Goal: Task Accomplishment & Management: Manage account settings

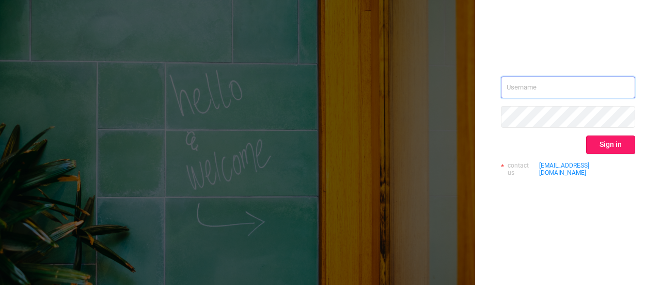
type input "[EMAIL_ADDRESS][DOMAIN_NAME]"
click at [622, 147] on button "Sign in" at bounding box center [610, 144] width 49 height 19
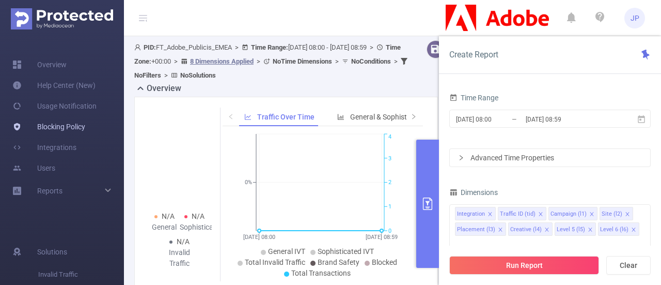
click at [57, 122] on link "Blocking Policy" at bounding box center [48, 126] width 73 height 21
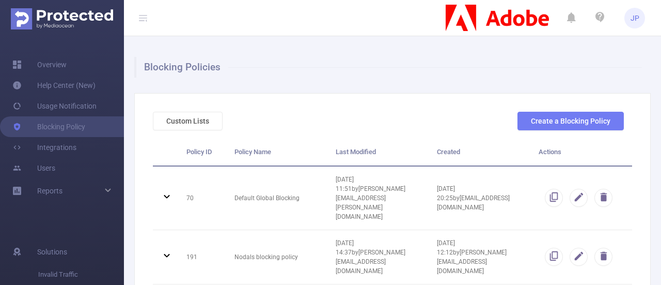
scroll to position [55, 0]
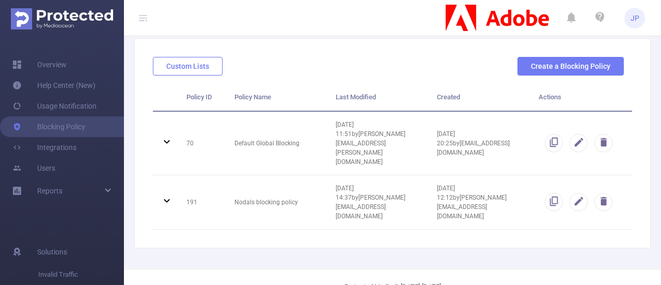
click at [177, 70] on button "Custom Lists" at bounding box center [188, 66] width 70 height 19
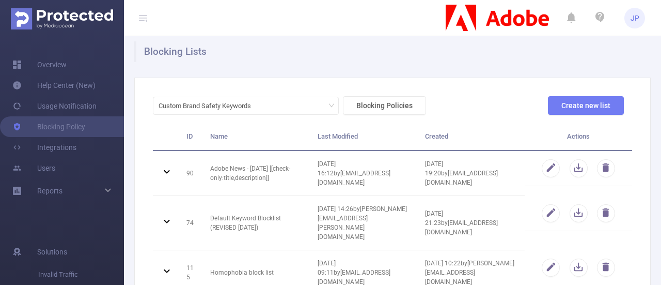
scroll to position [15, 0]
click at [108, 185] on div "Reports" at bounding box center [62, 190] width 124 height 21
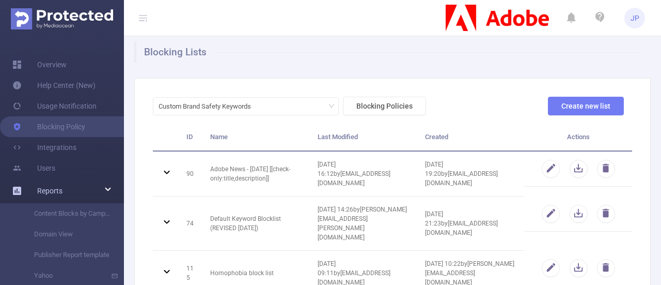
click at [108, 185] on div "Reports" at bounding box center [62, 190] width 124 height 21
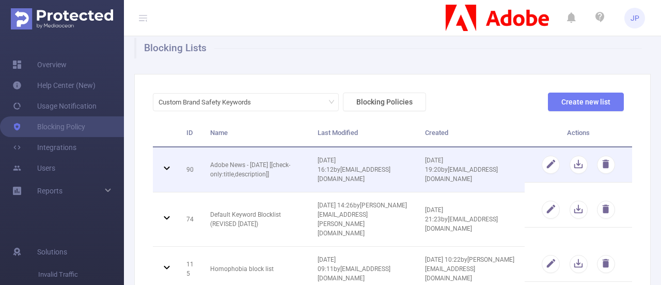
scroll to position [20, 0]
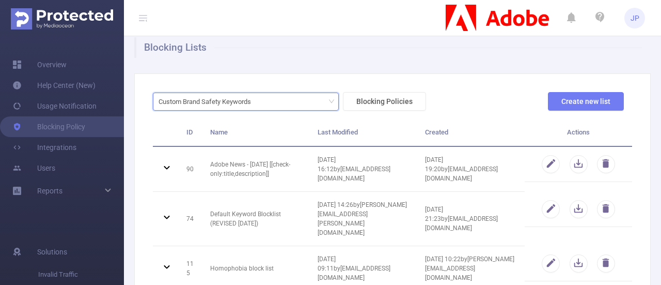
click at [330, 101] on icon "icon: down" at bounding box center [331, 102] width 5 height 4
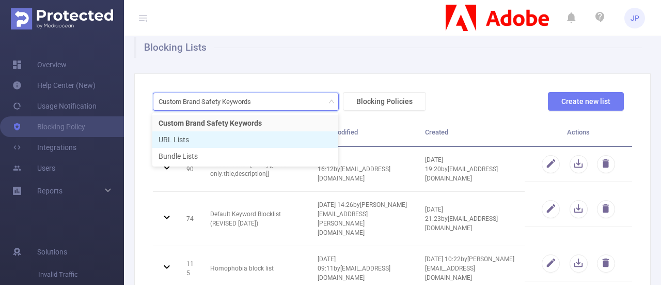
click at [184, 133] on li "URL Lists" at bounding box center [245, 139] width 186 height 17
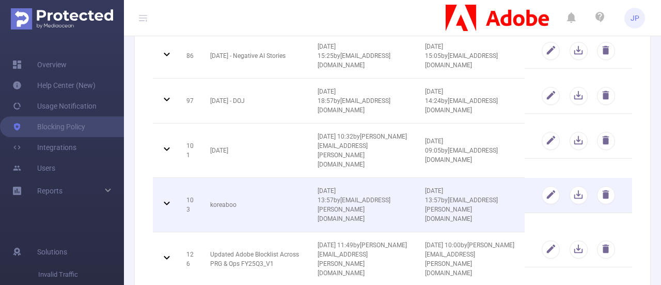
scroll to position [223, 0]
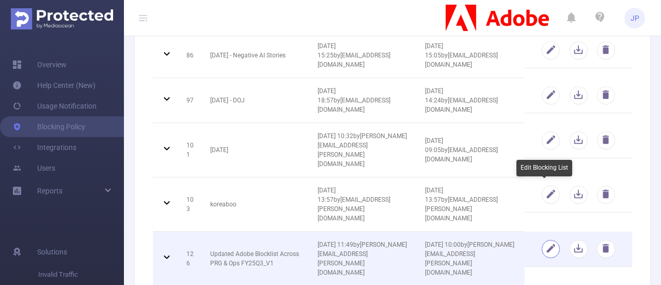
click at [542, 240] on button "button" at bounding box center [551, 249] width 18 height 18
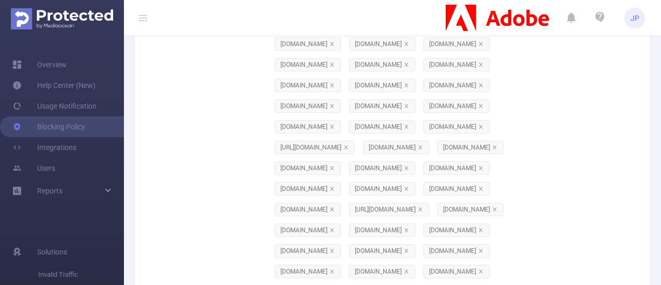
scroll to position [16972, 0]
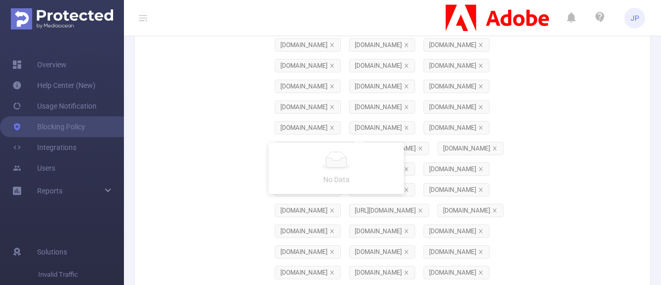
paste input "[DOMAIN_NAME]"
type input "[DOMAIN_NAME]"
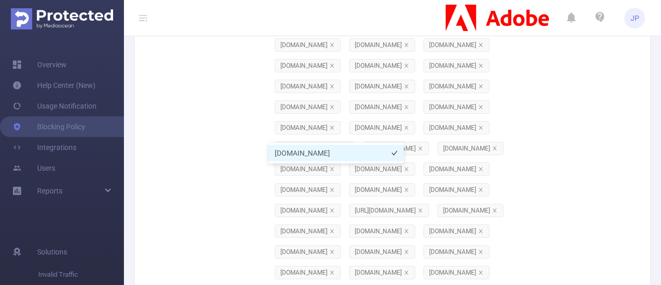
click at [304, 152] on li "[DOMAIN_NAME]" at bounding box center [336, 153] width 135 height 17
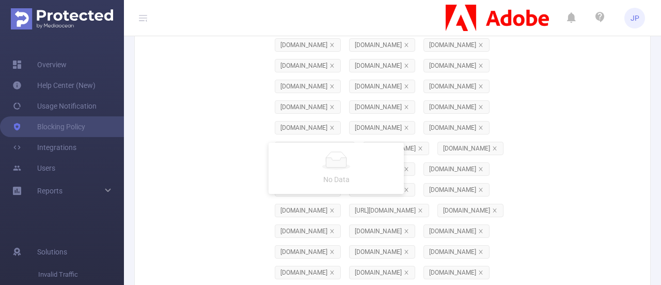
paste input "[DOMAIN_NAME]"
type input "[DOMAIN_NAME]"
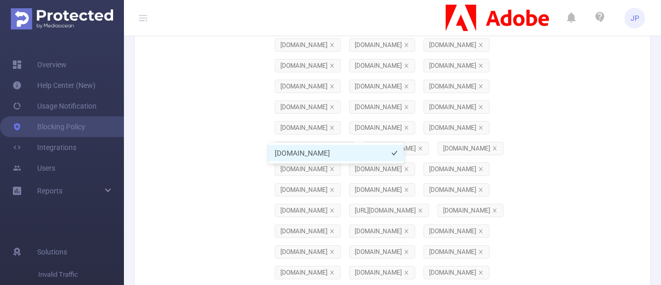
click at [308, 148] on li "[DOMAIN_NAME]" at bounding box center [336, 153] width 135 height 17
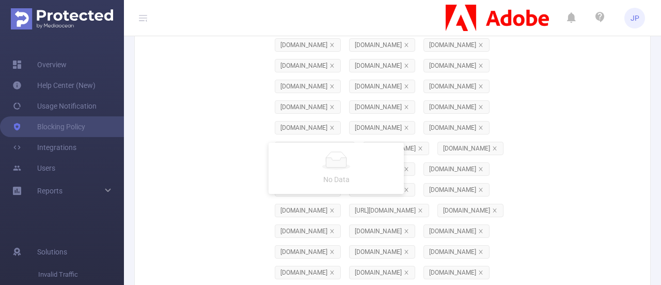
paste input "[DOMAIN_NAME]"
type input "[DOMAIN_NAME]"
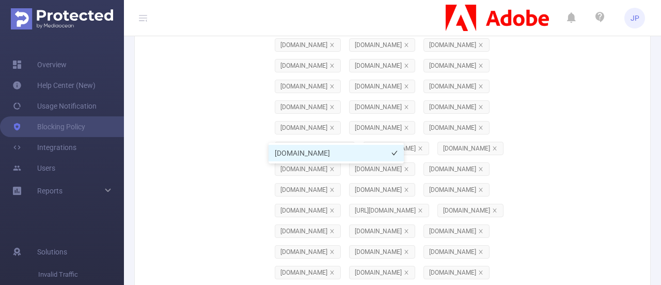
click at [287, 154] on li "[DOMAIN_NAME]" at bounding box center [336, 153] width 135 height 17
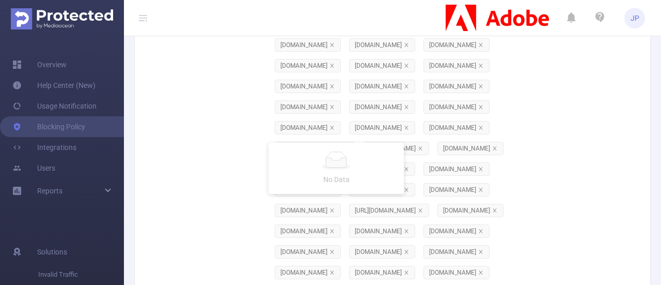
paste input "[DOMAIN_NAME]"
type input "[DOMAIN_NAME]"
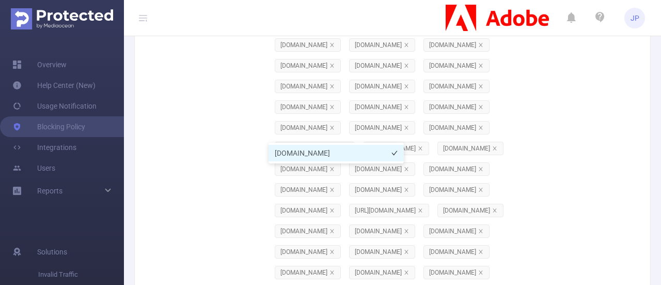
click at [288, 154] on li "[DOMAIN_NAME]" at bounding box center [336, 153] width 135 height 17
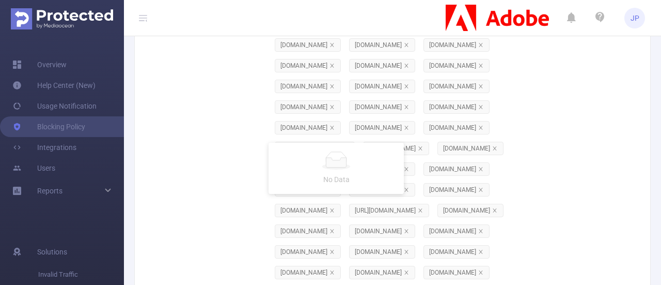
paste input "[DOMAIN_NAME]"
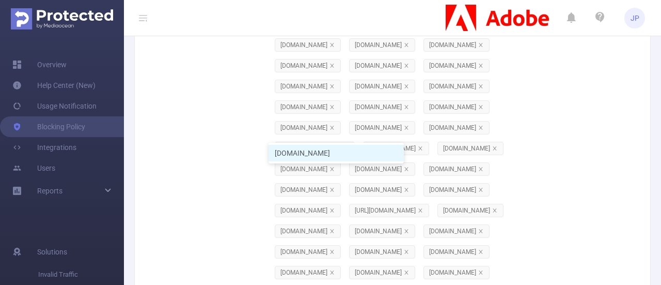
type input "[DOMAIN_NAME]"
click at [289, 148] on li "[DOMAIN_NAME]" at bounding box center [336, 153] width 135 height 17
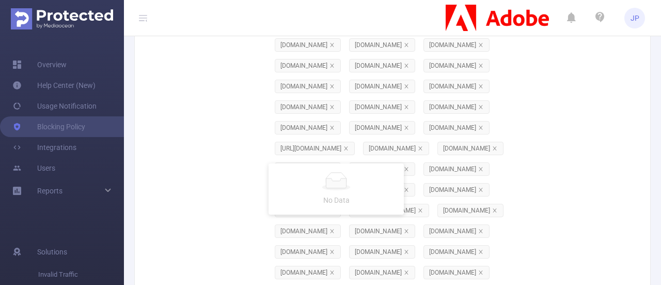
paste input "[DOMAIN_NAME]"
type input "[DOMAIN_NAME]"
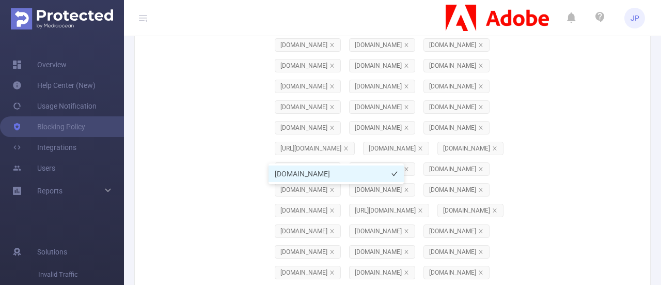
click at [289, 173] on li "[DOMAIN_NAME]" at bounding box center [336, 173] width 135 height 17
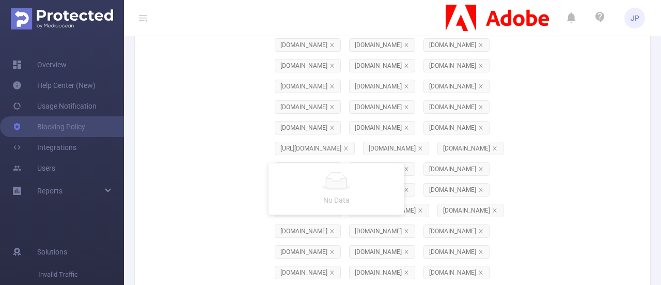
paste input "[DOMAIN_NAME]"
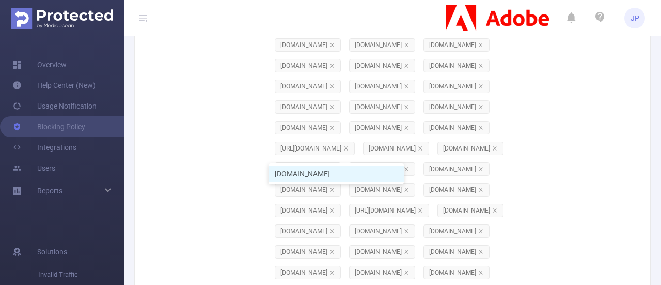
type input "[DOMAIN_NAME]"
click at [303, 175] on li "[DOMAIN_NAME]" at bounding box center [336, 173] width 135 height 17
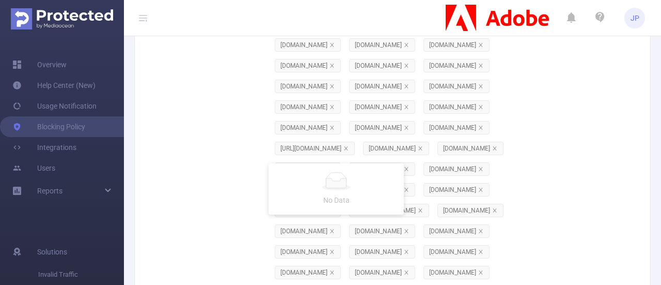
paste input "[DOMAIN_NAME]"
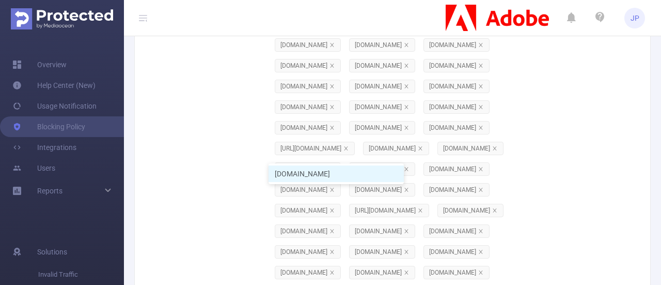
type input "[DOMAIN_NAME]"
click at [304, 169] on li "[DOMAIN_NAME]" at bounding box center [336, 173] width 135 height 17
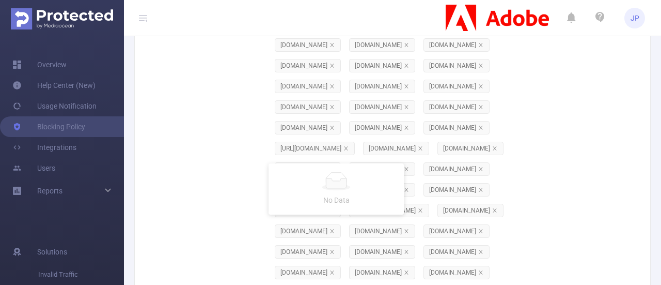
paste input "[DOMAIN_NAME]"
type input "[DOMAIN_NAME]"
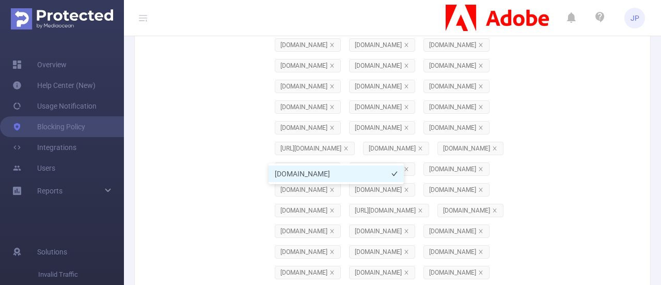
click at [285, 169] on li "[DOMAIN_NAME]" at bounding box center [336, 173] width 135 height 17
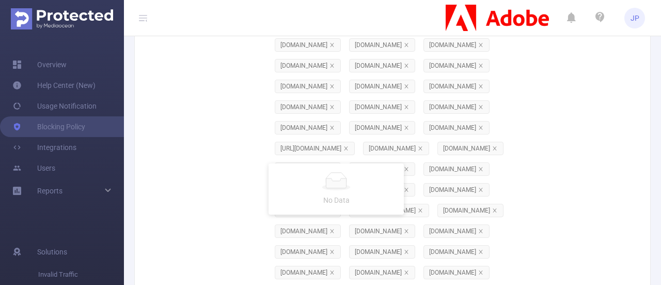
paste input "[DOMAIN_NAME]"
type input "[DOMAIN_NAME]"
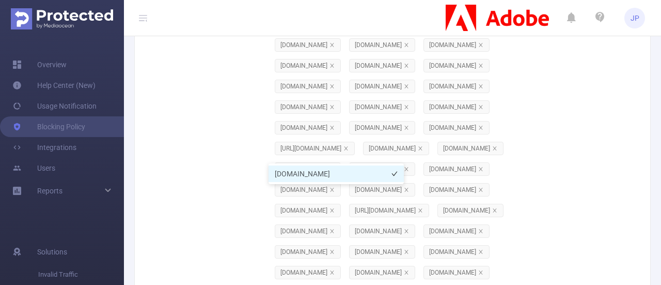
click at [295, 171] on li "[DOMAIN_NAME]" at bounding box center [336, 173] width 135 height 17
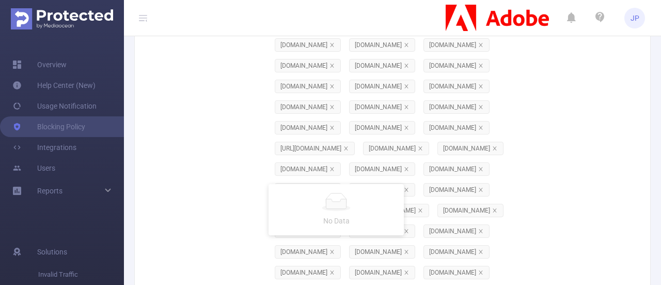
paste input "[DOMAIN_NAME]"
type input "[DOMAIN_NAME]"
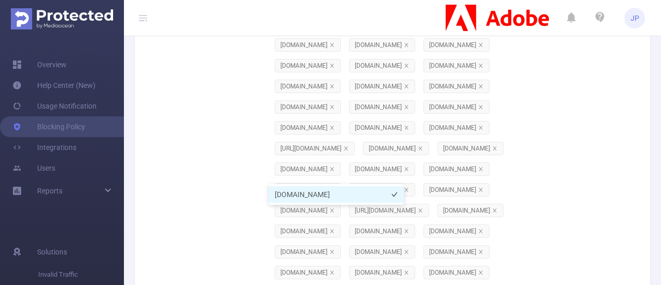
click at [293, 195] on li "[DOMAIN_NAME]" at bounding box center [336, 194] width 135 height 17
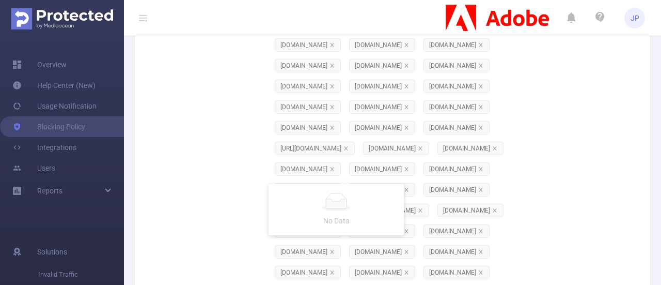
paste input "[DOMAIN_NAME]"
type input "[DOMAIN_NAME]"
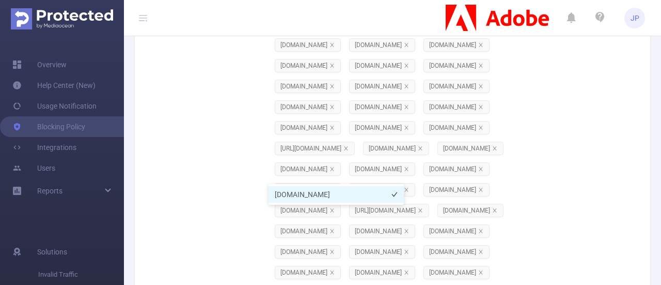
click at [293, 194] on li "[DOMAIN_NAME]" at bounding box center [336, 194] width 135 height 17
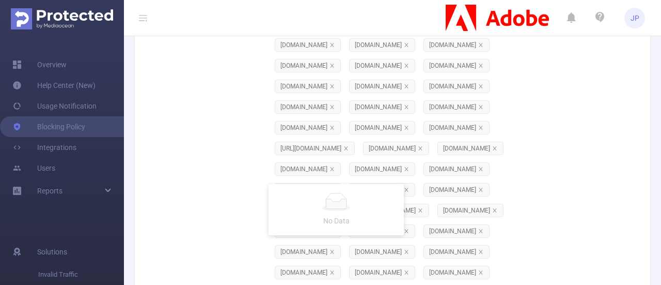
paste input "[DOMAIN_NAME]"
type input "[DOMAIN_NAME]"
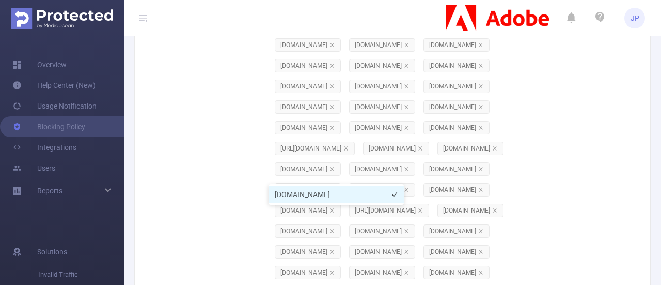
click at [295, 198] on li "[DOMAIN_NAME]" at bounding box center [336, 194] width 135 height 17
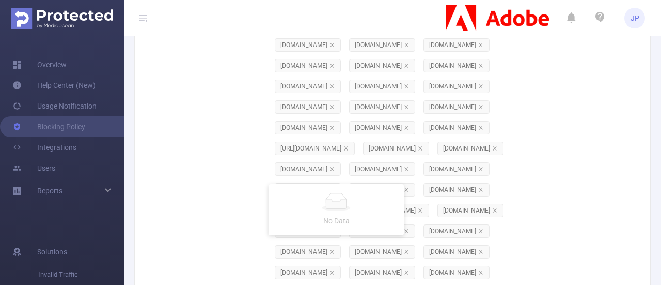
paste input "[DOMAIN_NAME]"
type input "[DOMAIN_NAME]"
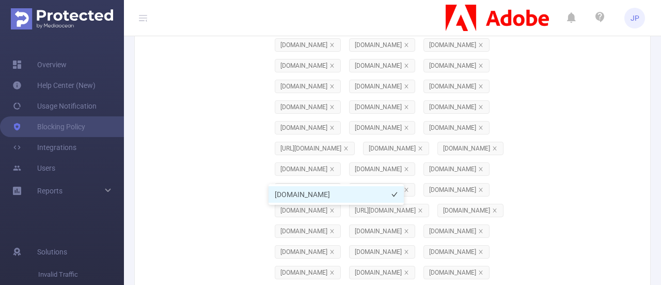
click at [291, 190] on li "[DOMAIN_NAME]" at bounding box center [336, 194] width 135 height 17
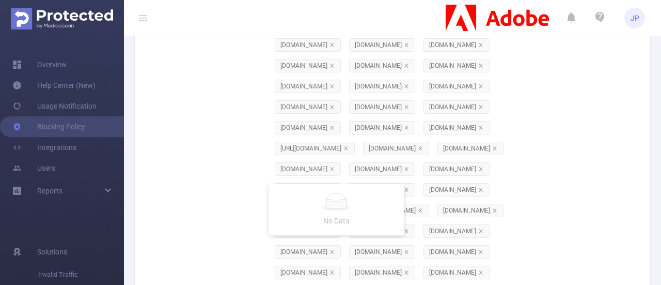
paste input "[DOMAIN_NAME]"
type input "[DOMAIN_NAME]"
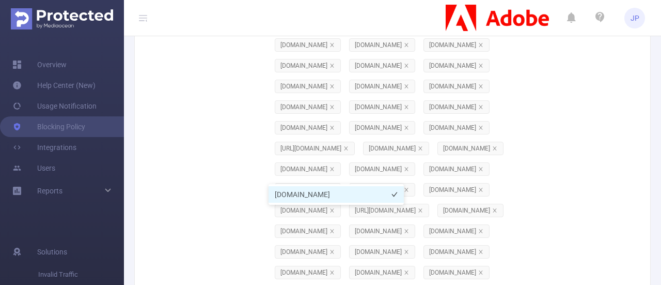
click at [298, 193] on li "[DOMAIN_NAME]" at bounding box center [336, 194] width 135 height 17
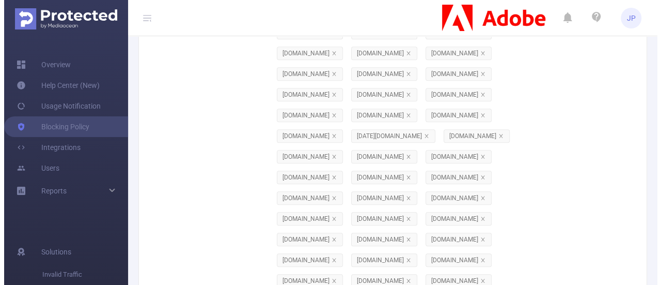
scroll to position [0, 0]
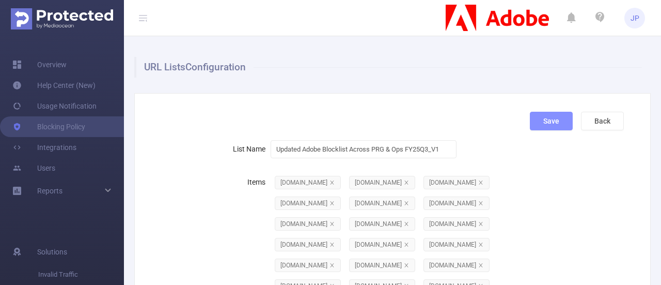
click at [530, 125] on button "Save" at bounding box center [551, 121] width 43 height 19
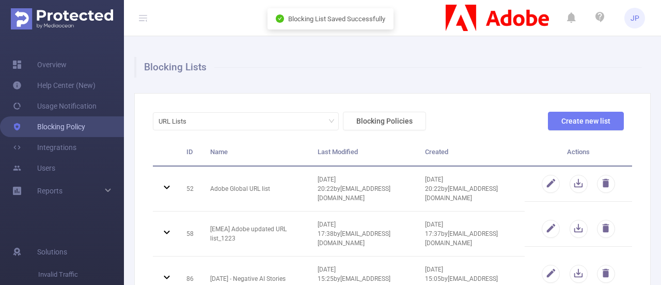
click at [35, 128] on link "Blocking Policy" at bounding box center [48, 126] width 73 height 21
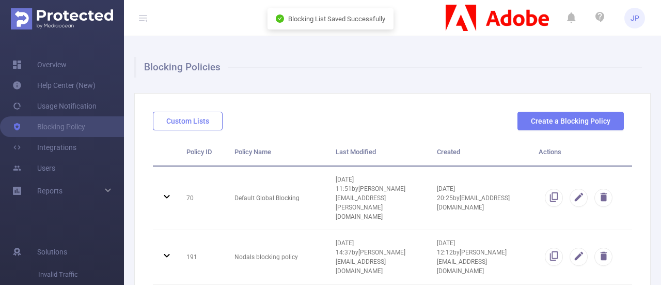
click at [161, 123] on button "Custom Lists" at bounding box center [188, 121] width 70 height 19
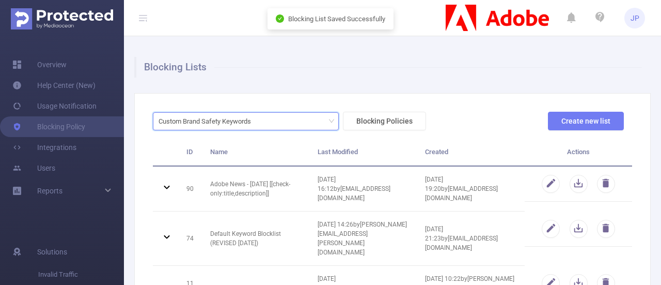
click at [237, 117] on div "Custom Brand Safety Keywords" at bounding box center [209, 121] width 100 height 17
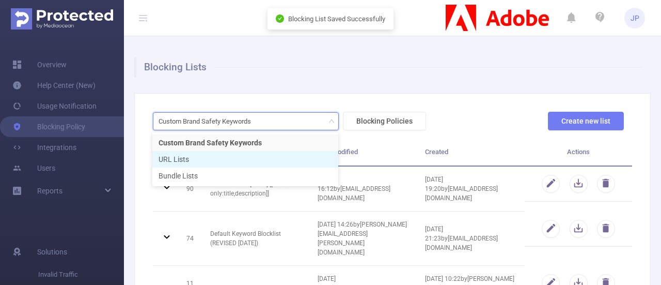
click at [203, 158] on li "URL Lists" at bounding box center [245, 159] width 186 height 17
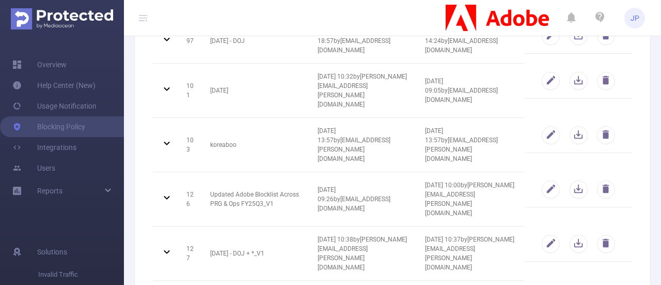
scroll to position [283, 0]
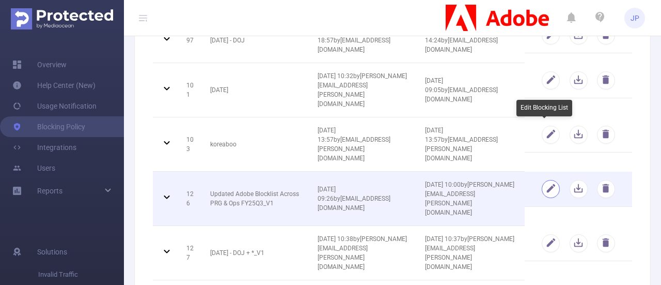
click at [542, 180] on button "button" at bounding box center [551, 189] width 18 height 18
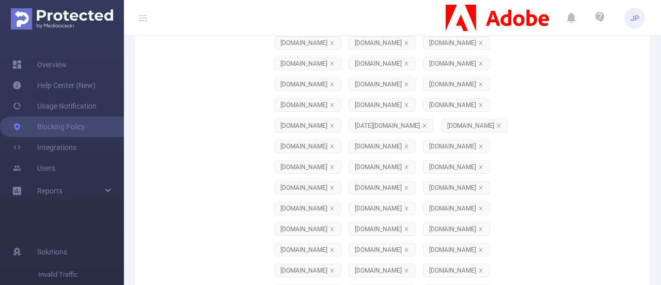
scroll to position [0, 0]
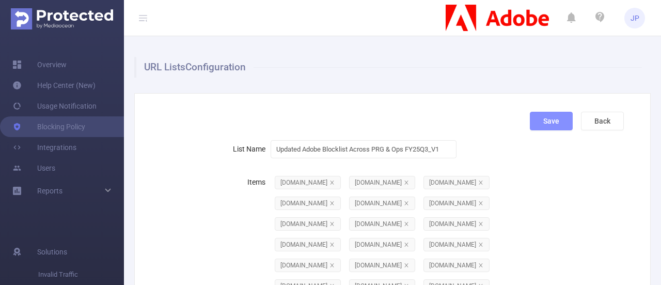
click at [531, 123] on button "Save" at bounding box center [551, 121] width 43 height 19
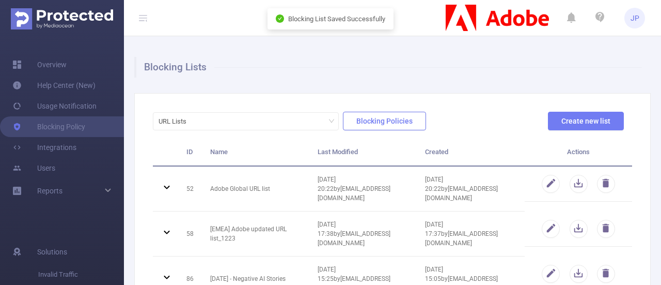
click at [390, 124] on button "Blocking Policies" at bounding box center [384, 121] width 83 height 19
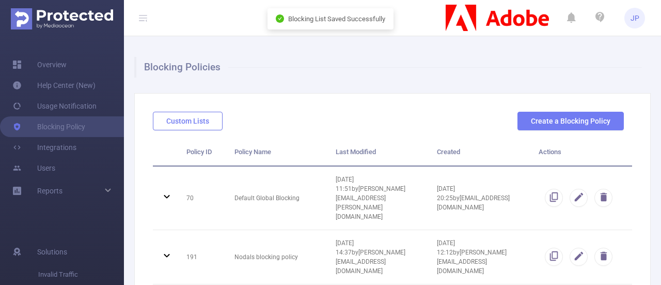
click at [176, 129] on button "Custom Lists" at bounding box center [188, 121] width 70 height 19
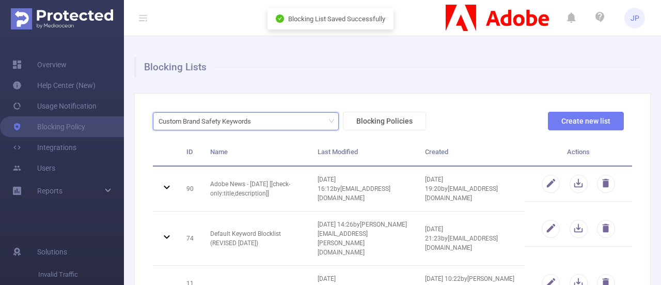
click at [274, 125] on div "Custom Brand Safety Keywords" at bounding box center [246, 121] width 175 height 17
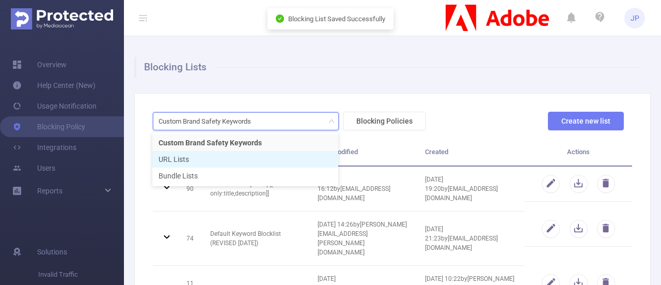
click at [229, 157] on li "URL Lists" at bounding box center [245, 159] width 186 height 17
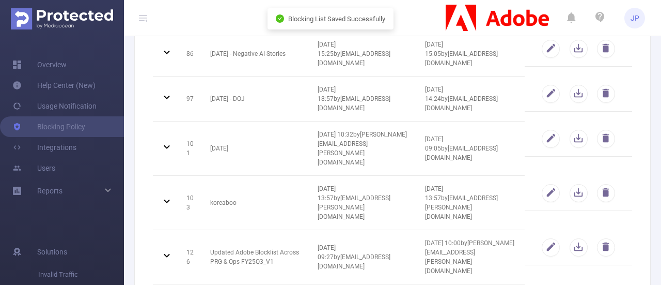
scroll to position [275, 0]
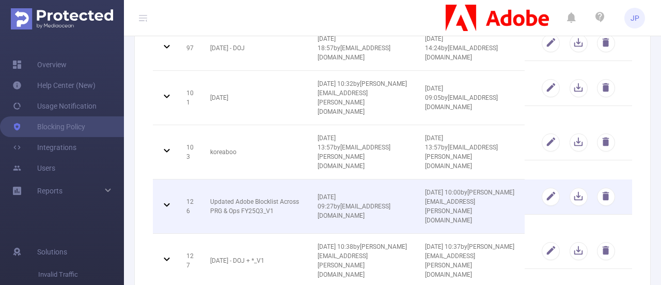
click at [168, 203] on icon at bounding box center [167, 205] width 6 height 4
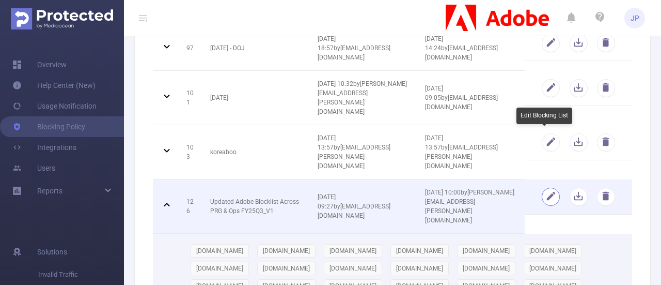
click at [544, 187] on button "button" at bounding box center [551, 196] width 18 height 18
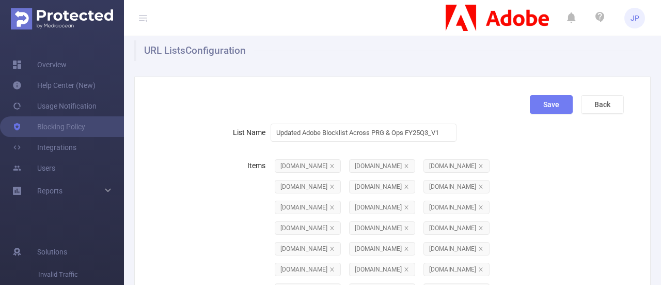
scroll to position [0, 0]
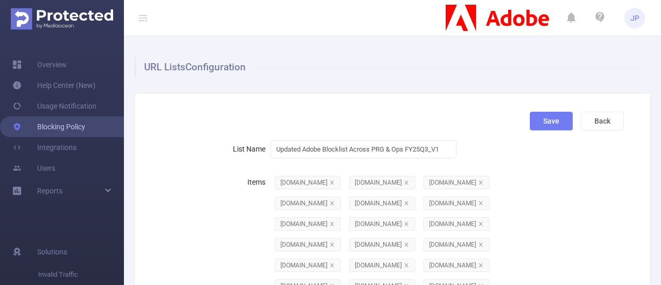
click at [56, 124] on link "Blocking Policy" at bounding box center [48, 126] width 73 height 21
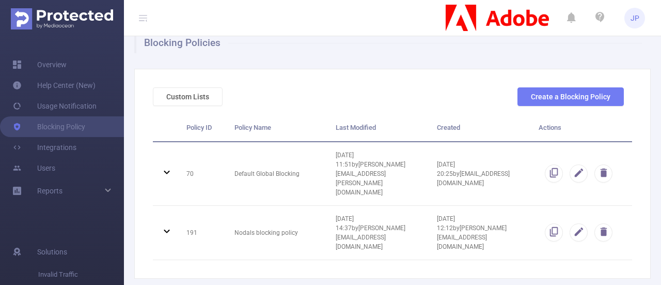
scroll to position [19, 0]
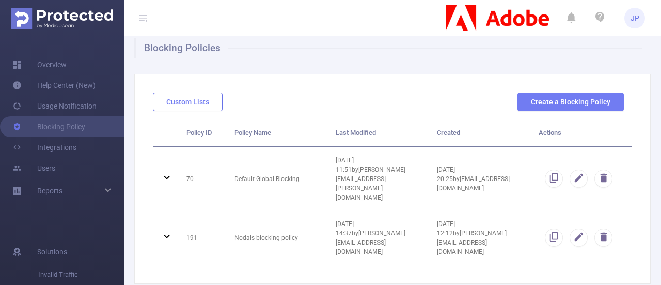
click at [213, 98] on button "Custom Lists" at bounding box center [188, 101] width 70 height 19
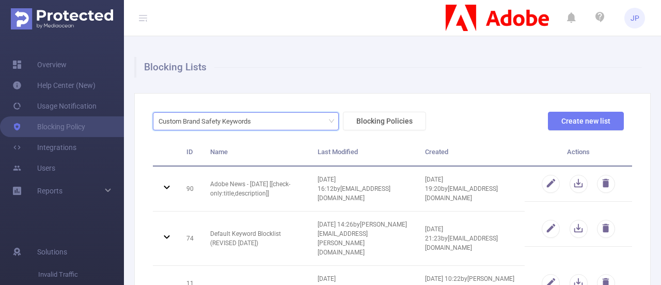
click at [328, 116] on div "Custom Brand Safety Keywords" at bounding box center [246, 121] width 175 height 17
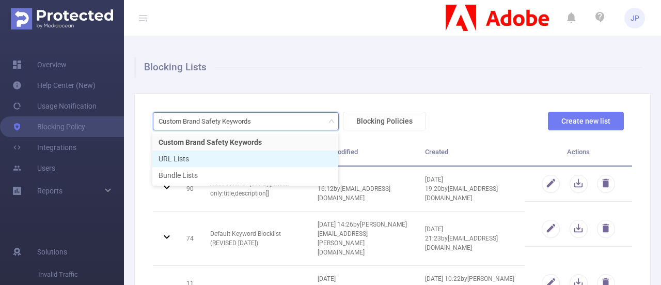
click at [213, 158] on li "URL Lists" at bounding box center [245, 158] width 186 height 17
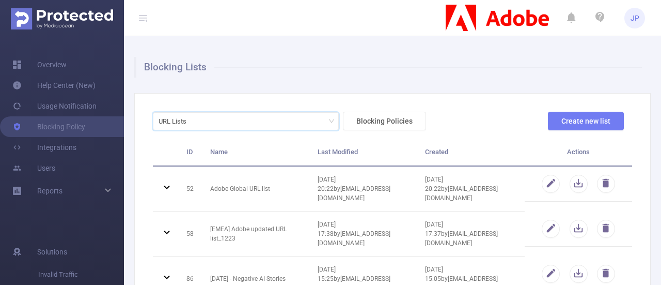
click at [571, 150] on span "Actions" at bounding box center [578, 152] width 23 height 8
click at [385, 119] on button "Blocking Policies" at bounding box center [384, 121] width 83 height 19
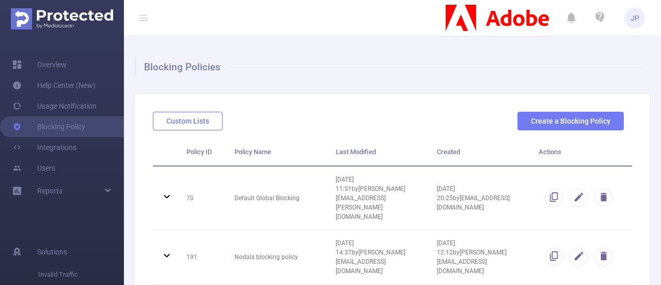
click at [188, 117] on button "Custom Lists" at bounding box center [188, 121] width 70 height 19
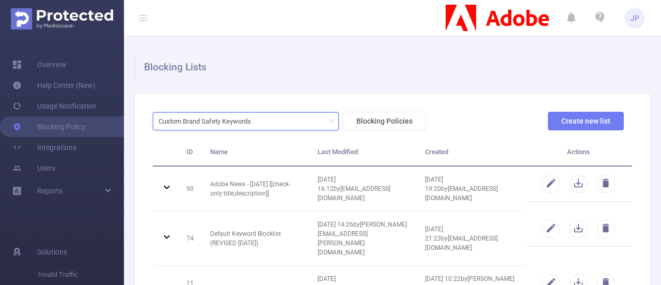
click at [326, 123] on div "Custom Brand Safety Keywords" at bounding box center [246, 121] width 175 height 17
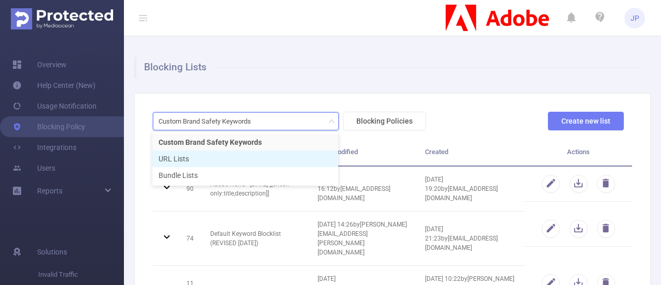
click at [248, 162] on li "URL Lists" at bounding box center [245, 158] width 186 height 17
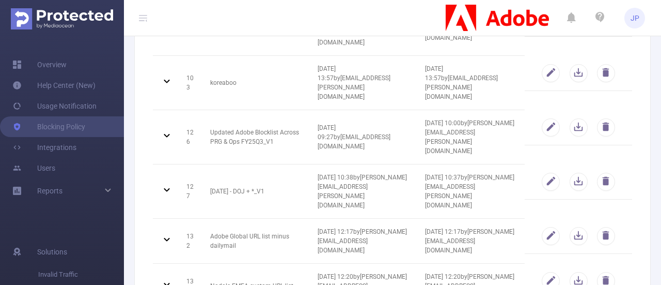
scroll to position [314, 0]
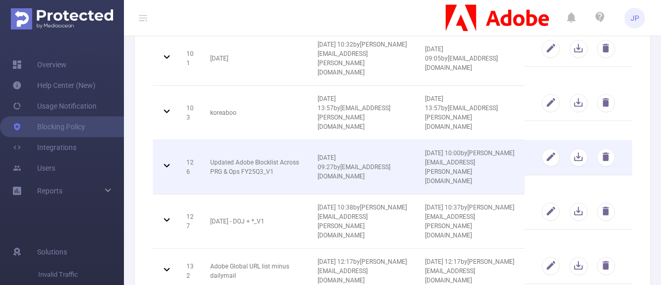
click at [361, 154] on span "[DATE] 09:27 by [EMAIL_ADDRESS][DOMAIN_NAME]" at bounding box center [354, 167] width 73 height 26
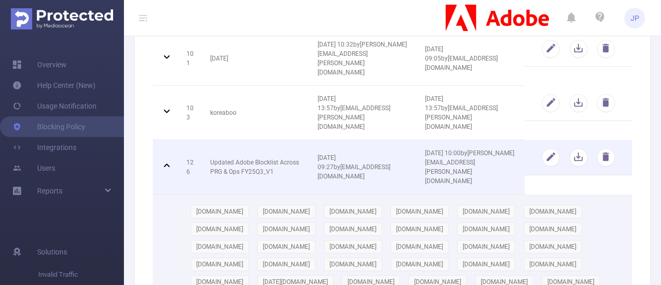
click at [361, 154] on span "[DATE] 09:27 by [EMAIL_ADDRESS][DOMAIN_NAME]" at bounding box center [354, 167] width 73 height 26
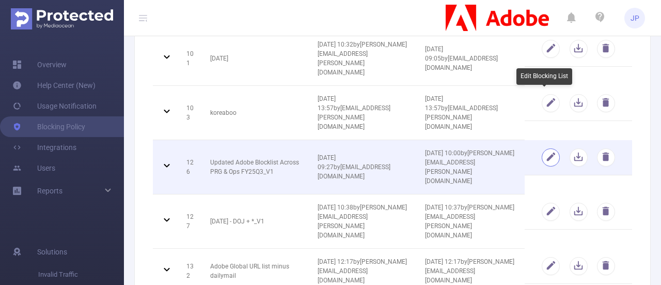
click at [542, 148] on button "button" at bounding box center [551, 157] width 18 height 18
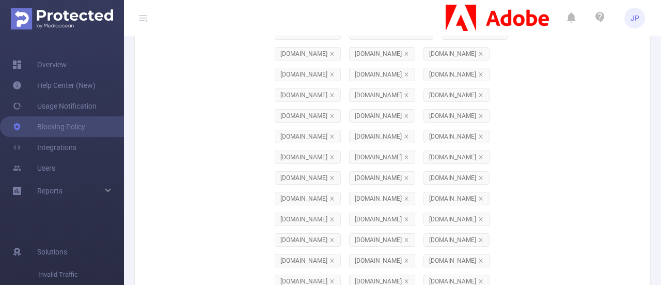
scroll to position [0, 0]
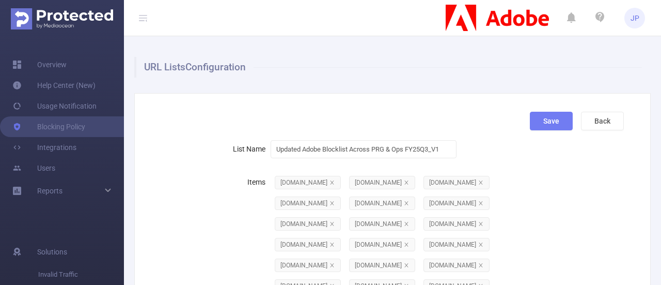
click at [254, 183] on label "Items" at bounding box center [258, 182] width 23 height 8
click at [184, 183] on div "Items" at bounding box center [212, 181] width 118 height 21
click at [60, 132] on link "Blocking Policy" at bounding box center [48, 126] width 73 height 21
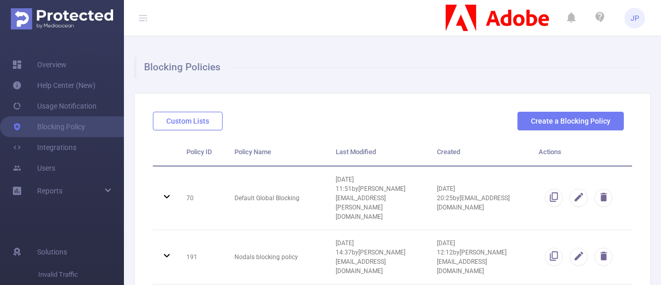
click at [200, 120] on button "Custom Lists" at bounding box center [188, 121] width 70 height 19
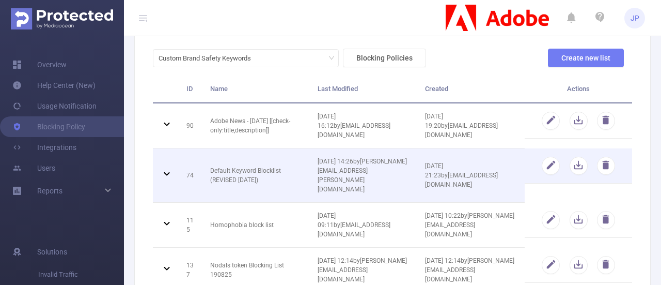
scroll to position [75, 0]
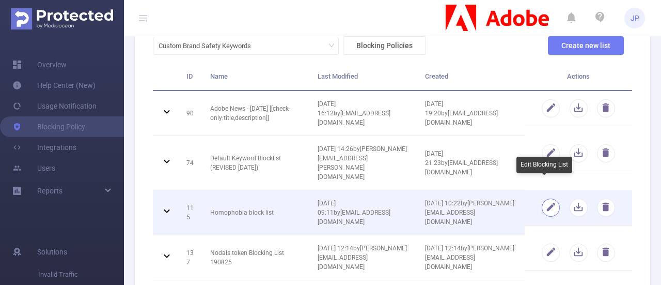
click at [542, 198] on button "button" at bounding box center [551, 207] width 18 height 18
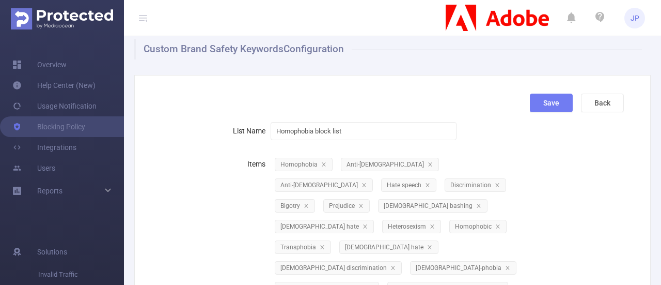
scroll to position [0, 0]
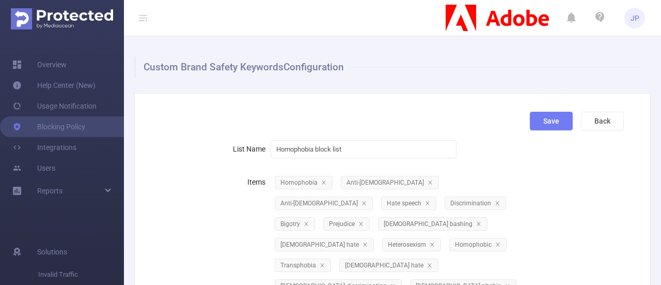
click at [223, 135] on div "Save Back" at bounding box center [388, 125] width 479 height 27
click at [347, 154] on input "Homophobia block list" at bounding box center [364, 149] width 186 height 18
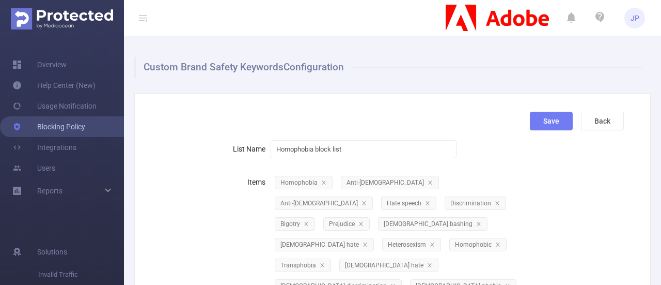
click at [58, 129] on link "Blocking Policy" at bounding box center [48, 126] width 73 height 21
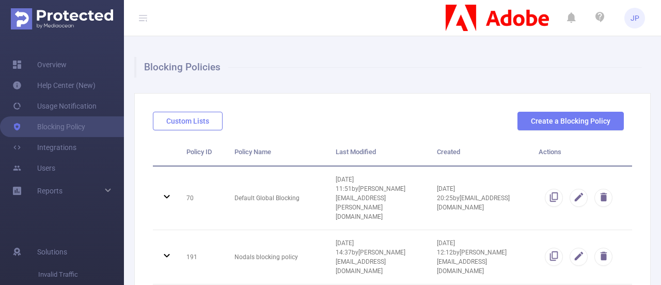
click at [193, 117] on button "Custom Lists" at bounding box center [188, 121] width 70 height 19
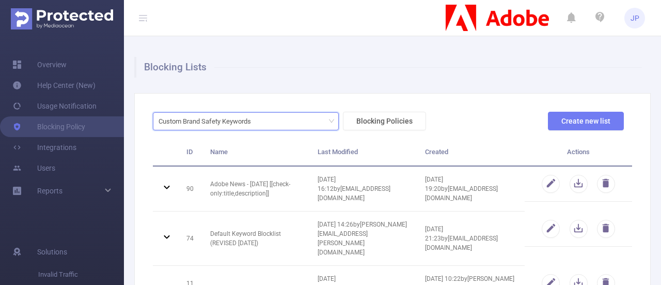
click at [293, 122] on div "Custom Brand Safety Keywords" at bounding box center [246, 121] width 175 height 17
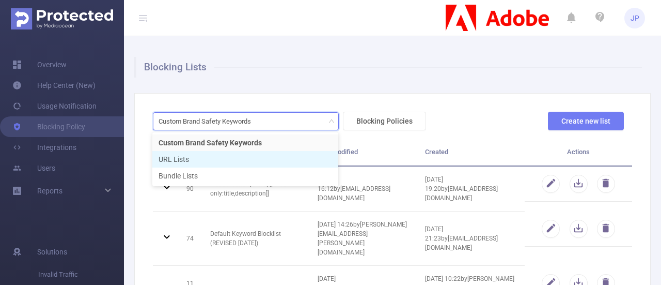
click at [221, 160] on li "URL Lists" at bounding box center [245, 159] width 186 height 17
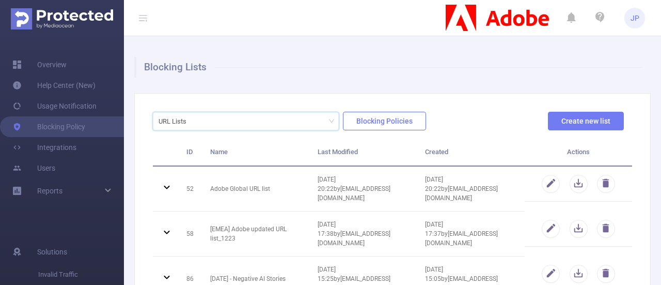
click at [392, 123] on button "Blocking Policies" at bounding box center [384, 121] width 83 height 19
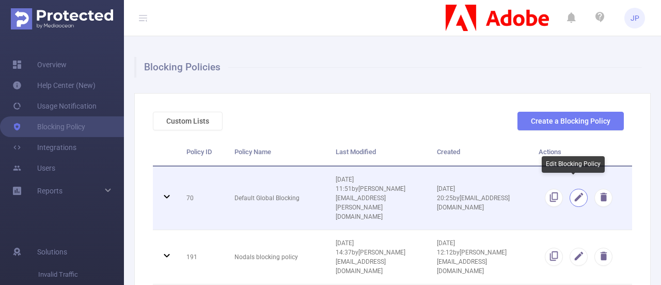
click at [570, 188] on button "button" at bounding box center [579, 197] width 18 height 18
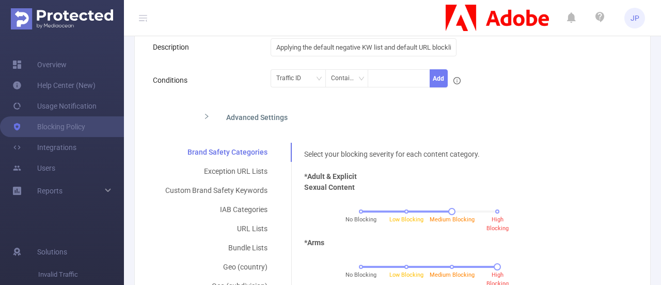
scroll to position [136, 0]
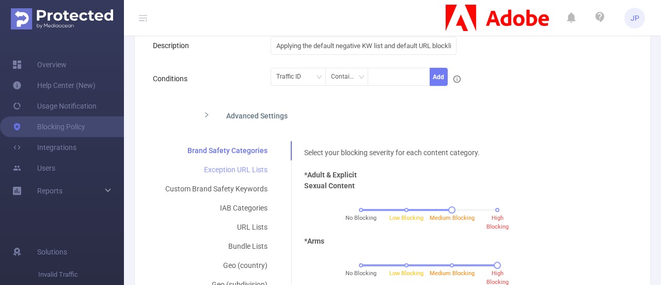
click at [231, 169] on div "Exception URL Lists" at bounding box center [216, 169] width 127 height 19
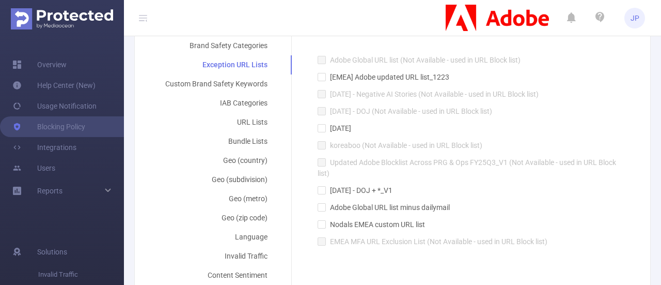
scroll to position [225, 0]
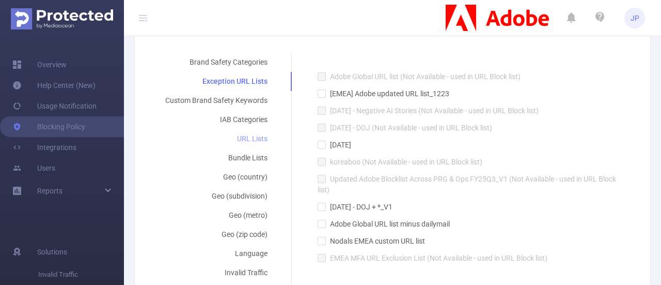
click at [250, 134] on div "URL Lists" at bounding box center [216, 138] width 127 height 19
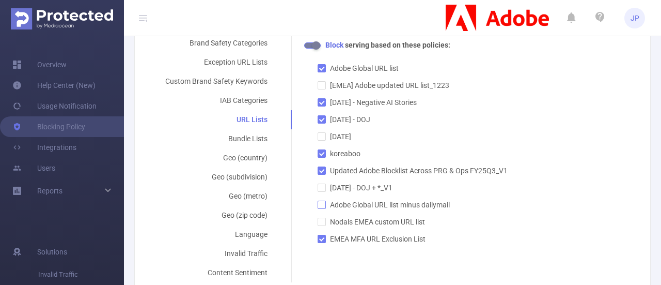
scroll to position [248, 0]
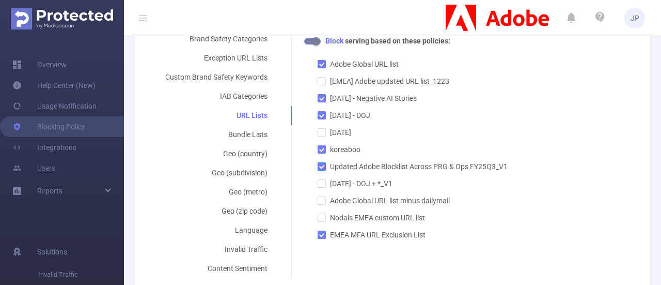
click at [318, 165] on input "Updated Adobe Blocklist Across PRG & Ops FY25Q3_V1" at bounding box center [321, 165] width 7 height 7
checkbox input "true"
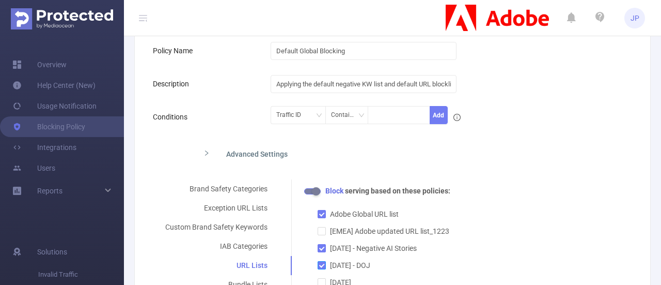
scroll to position [0, 0]
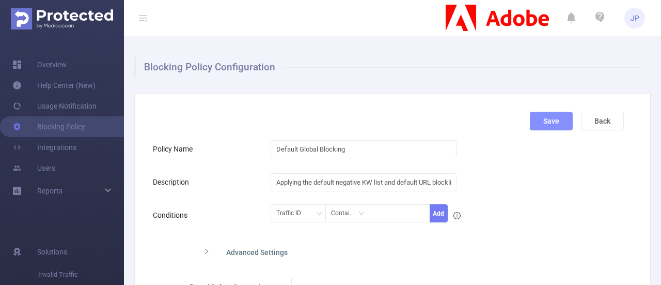
click at [538, 124] on button "Save" at bounding box center [551, 121] width 43 height 19
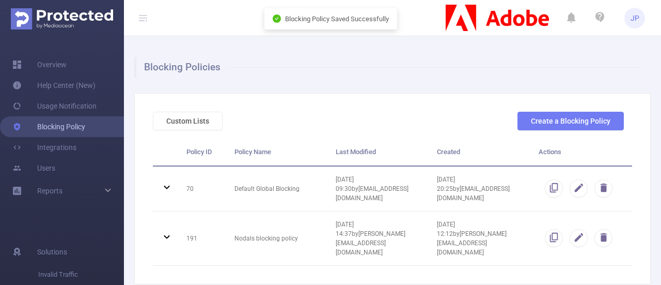
click at [58, 124] on link "Blocking Policy" at bounding box center [48, 126] width 73 height 21
